Goal: Task Accomplishment & Management: Use online tool/utility

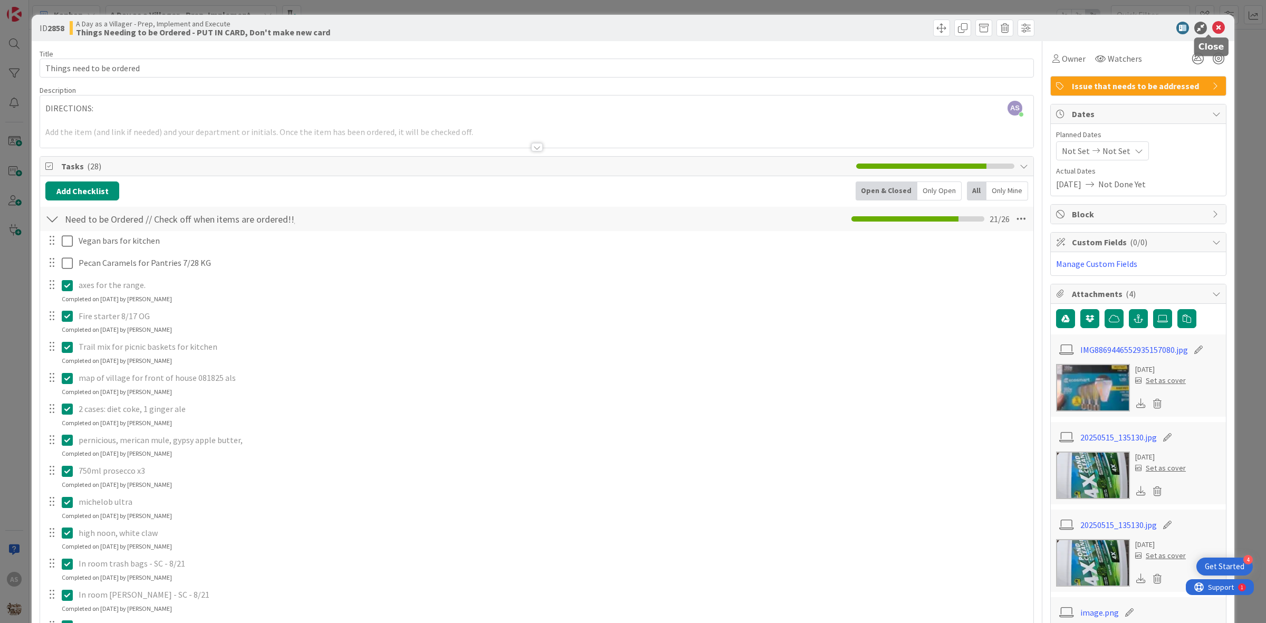
click at [1212, 27] on icon at bounding box center [1218, 28] width 13 height 13
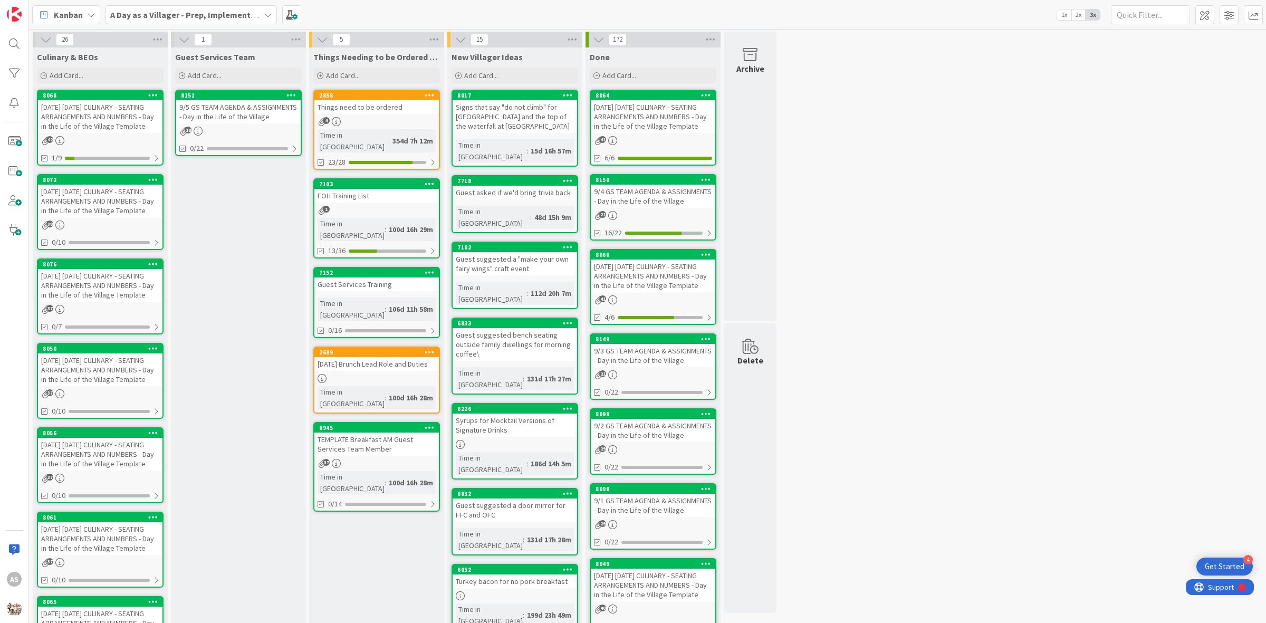
click at [99, 130] on div "[DATE] [DATE] CULINARY - SEATING ARRANGEMENTS AND NUMBERS - Day in the Life of …" at bounding box center [100, 116] width 124 height 33
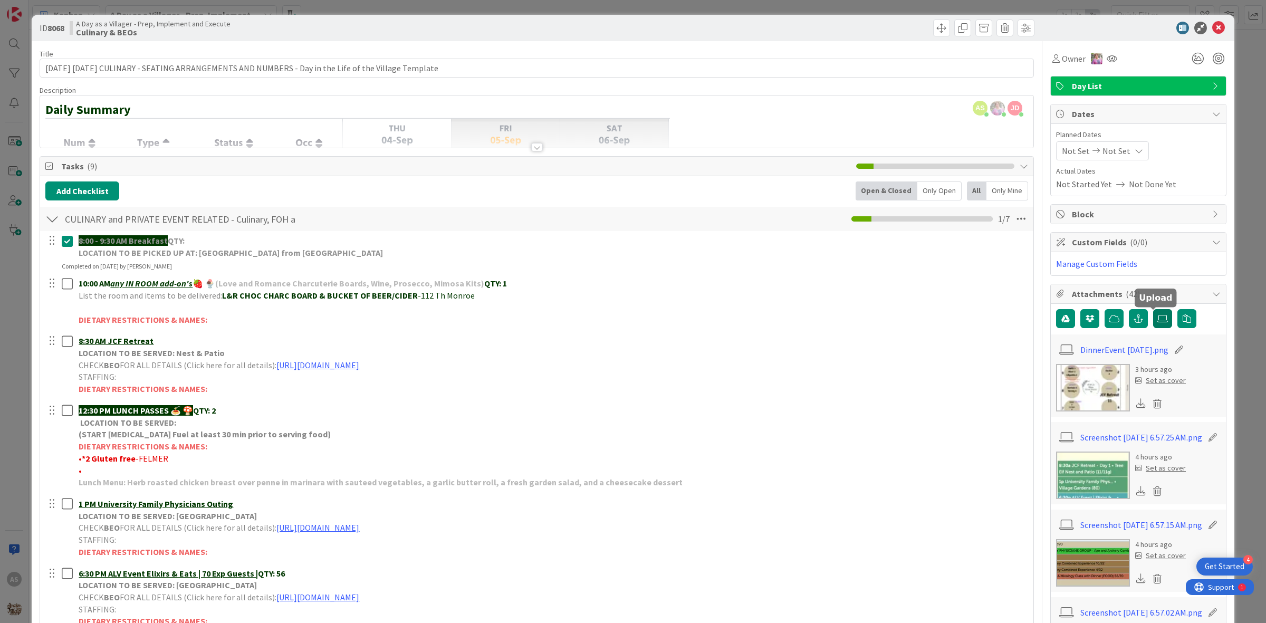
click at [1160, 315] on label at bounding box center [1162, 318] width 19 height 19
click at [1153, 309] on input "file" at bounding box center [1153, 309] width 0 height 0
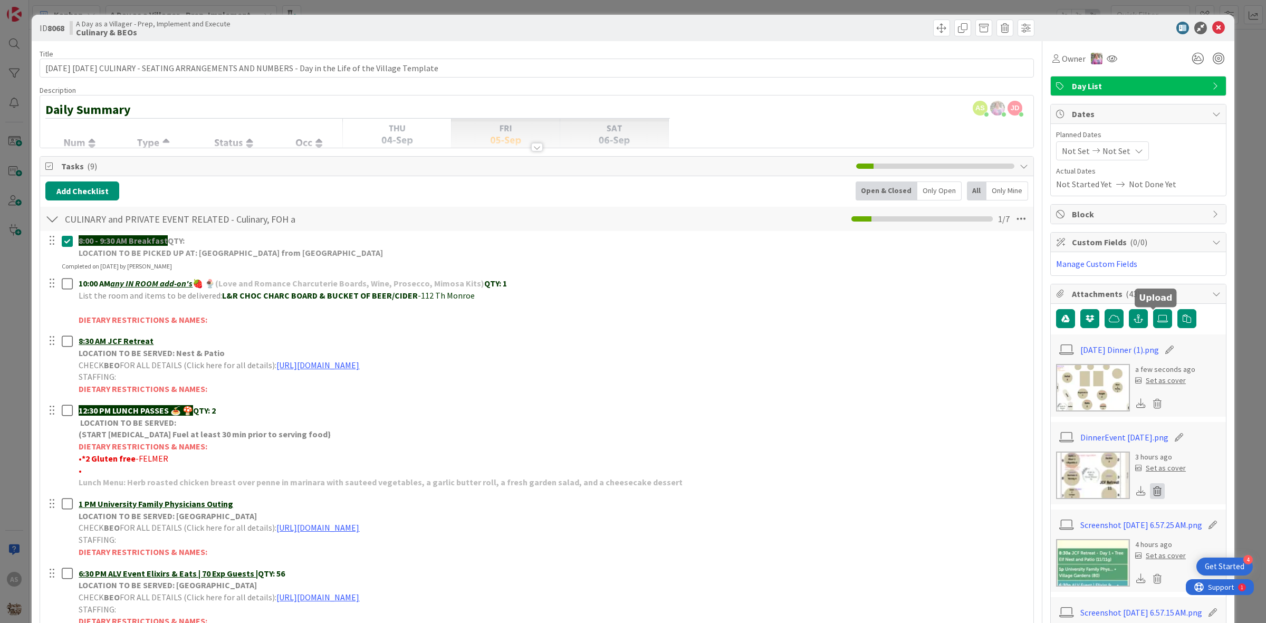
click at [1150, 497] on icon at bounding box center [1157, 491] width 15 height 16
click at [1053, 546] on button "Delete" at bounding box center [1059, 542] width 40 height 19
click at [1153, 322] on label at bounding box center [1162, 318] width 19 height 19
click at [1153, 309] on input "file" at bounding box center [1153, 309] width 0 height 0
click at [1213, 30] on icon at bounding box center [1218, 28] width 13 height 13
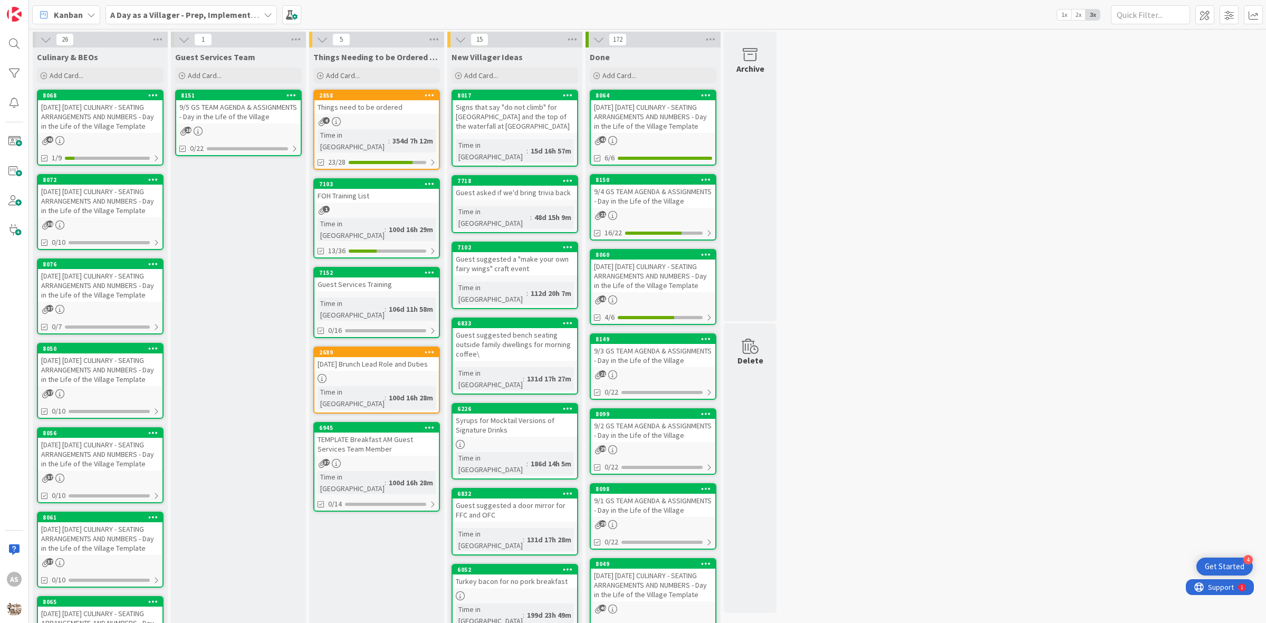
click at [66, 116] on div "[DATE] [DATE] CULINARY - SEATING ARRANGEMENTS AND NUMBERS - Day in the Life of …" at bounding box center [100, 116] width 124 height 33
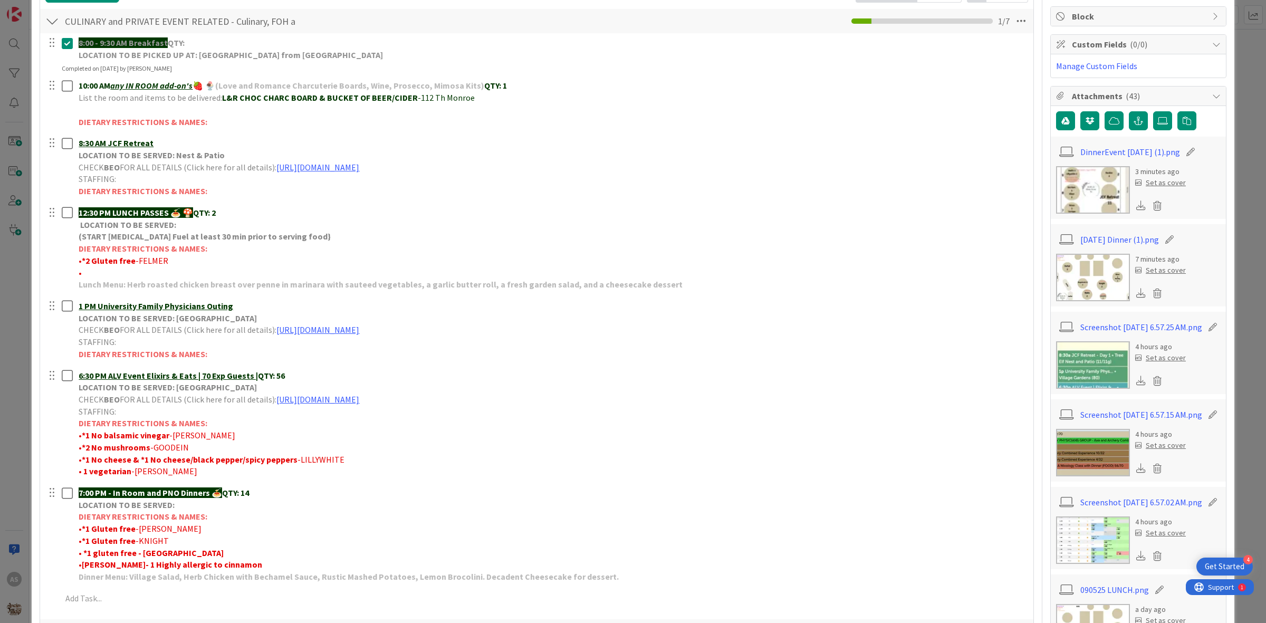
scroll to position [264, 0]
